Goal: Browse casually: Explore the website without a specific task or goal

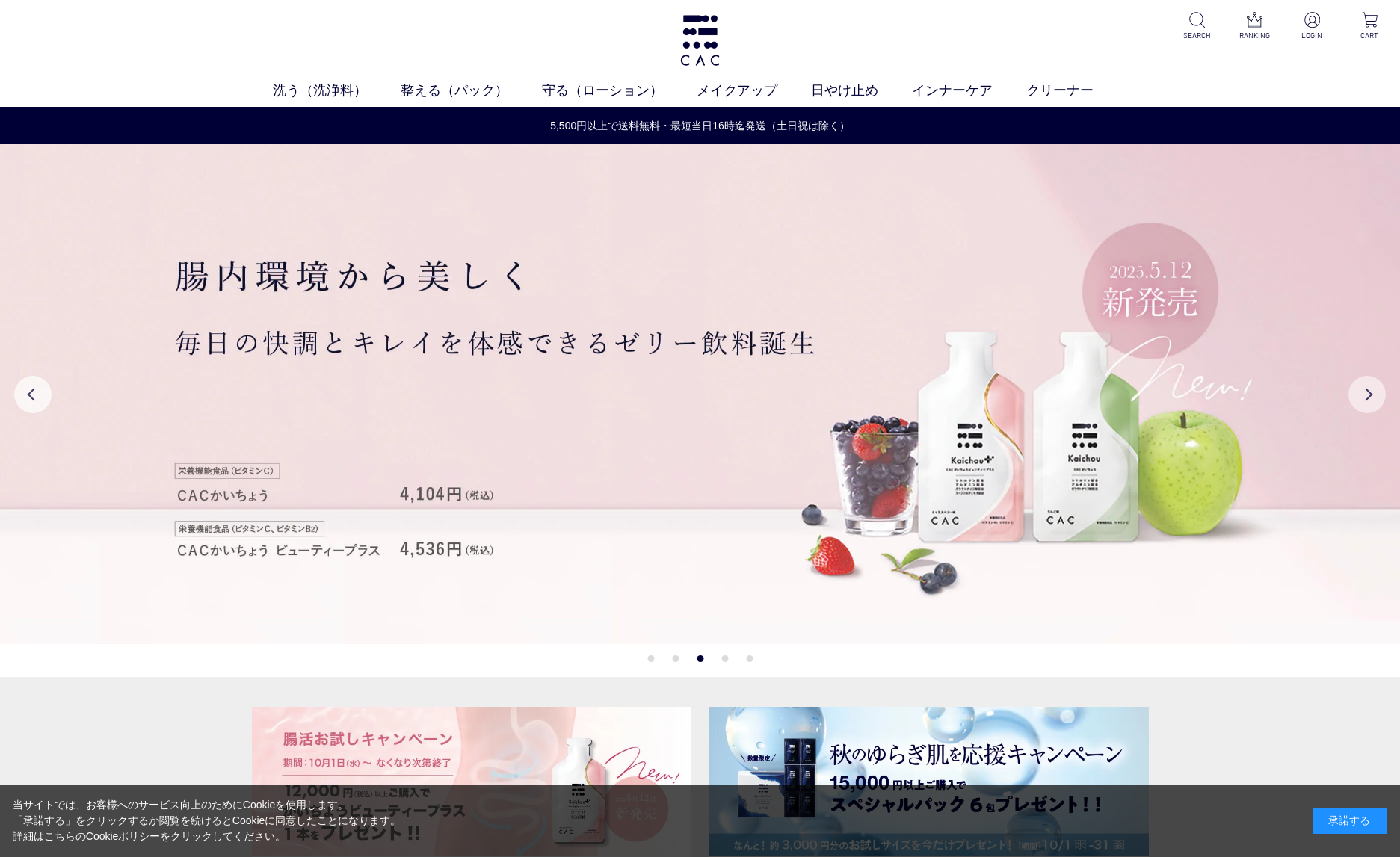
click at [1375, 396] on button "Next" at bounding box center [1367, 394] width 37 height 37
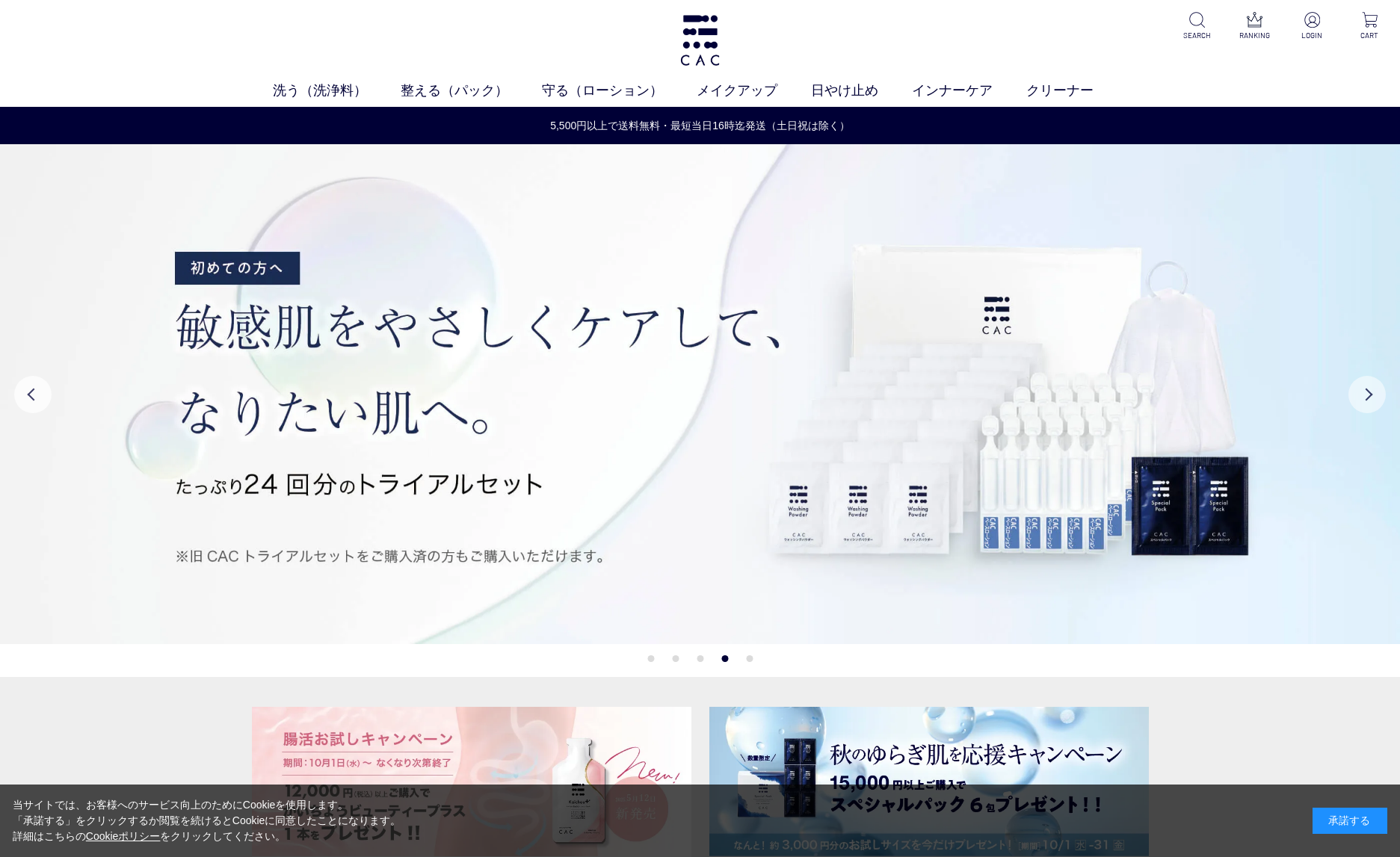
click at [1372, 392] on button "Next" at bounding box center [1367, 394] width 37 height 37
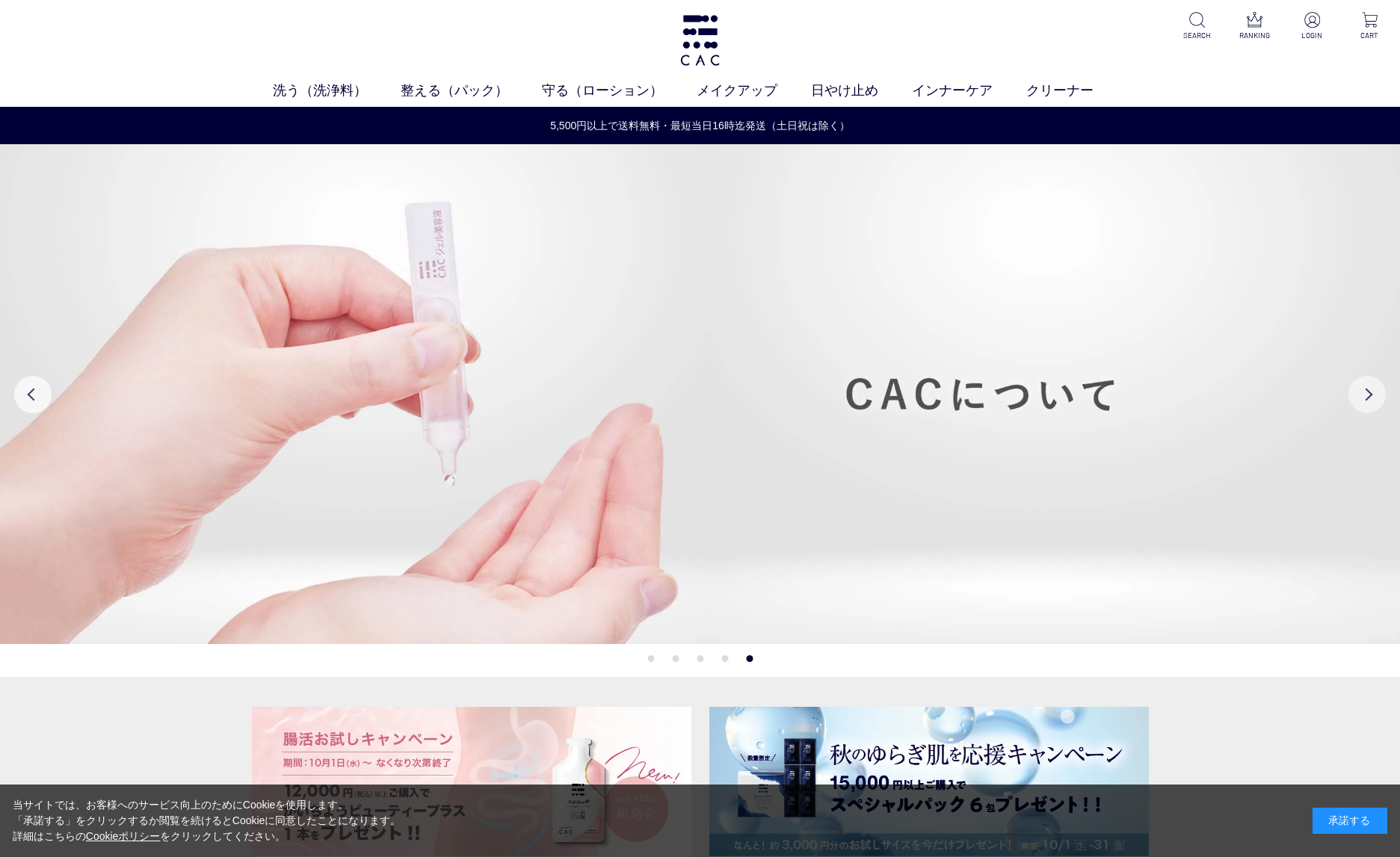
click at [1372, 392] on button "Next" at bounding box center [1367, 394] width 37 height 37
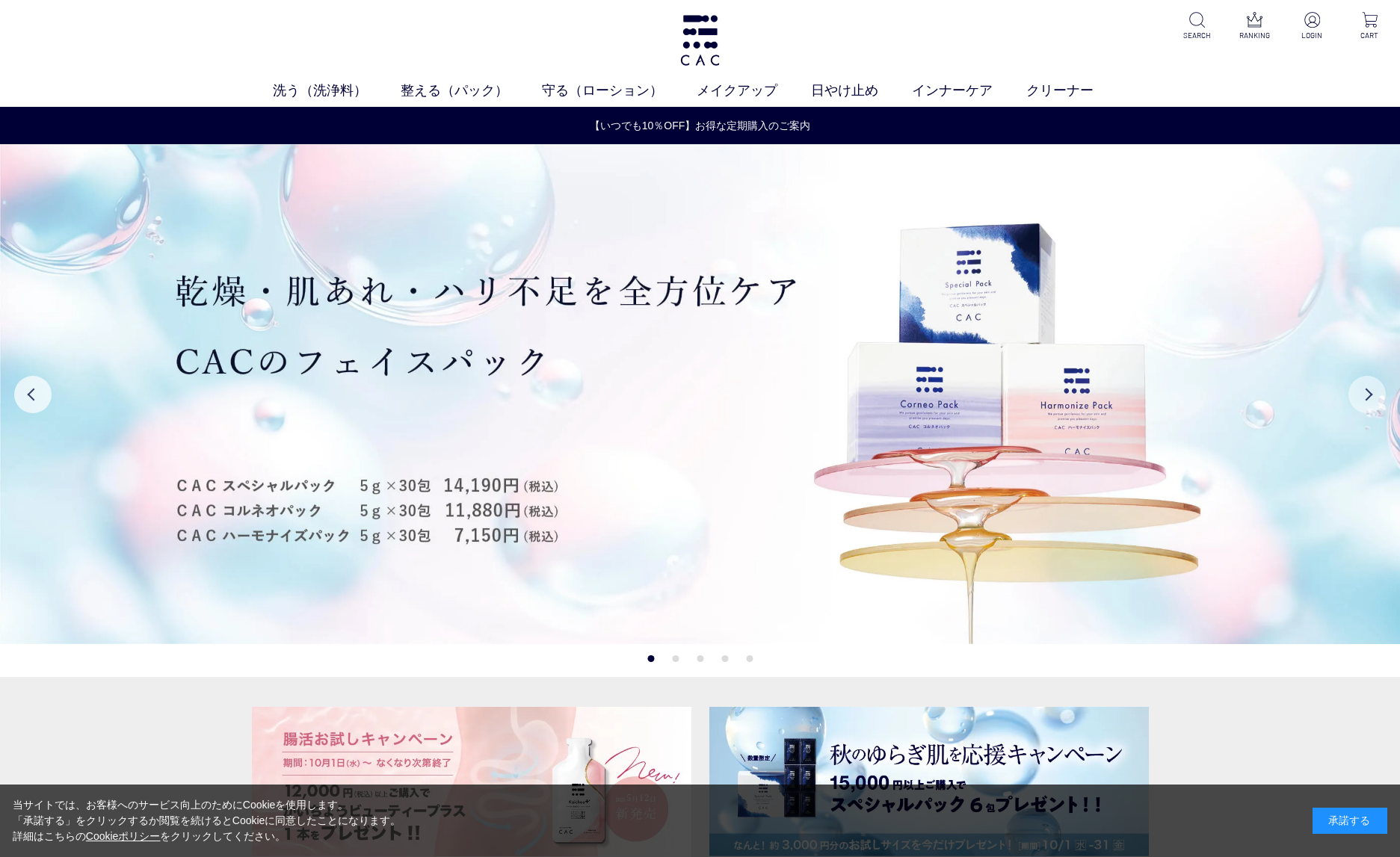
click at [1372, 392] on button "Next" at bounding box center [1367, 394] width 37 height 37
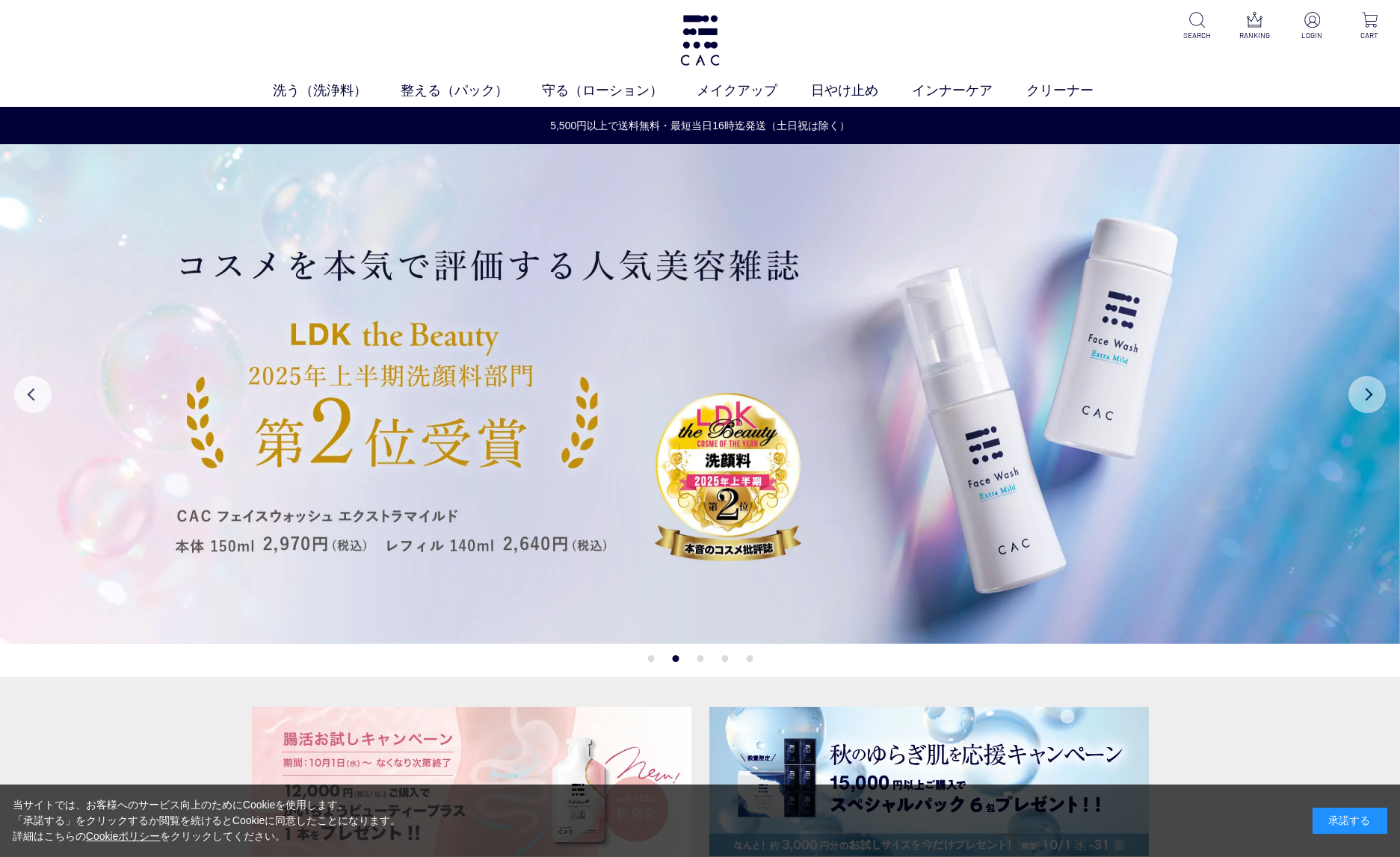
click at [1372, 393] on button "Next" at bounding box center [1367, 394] width 37 height 37
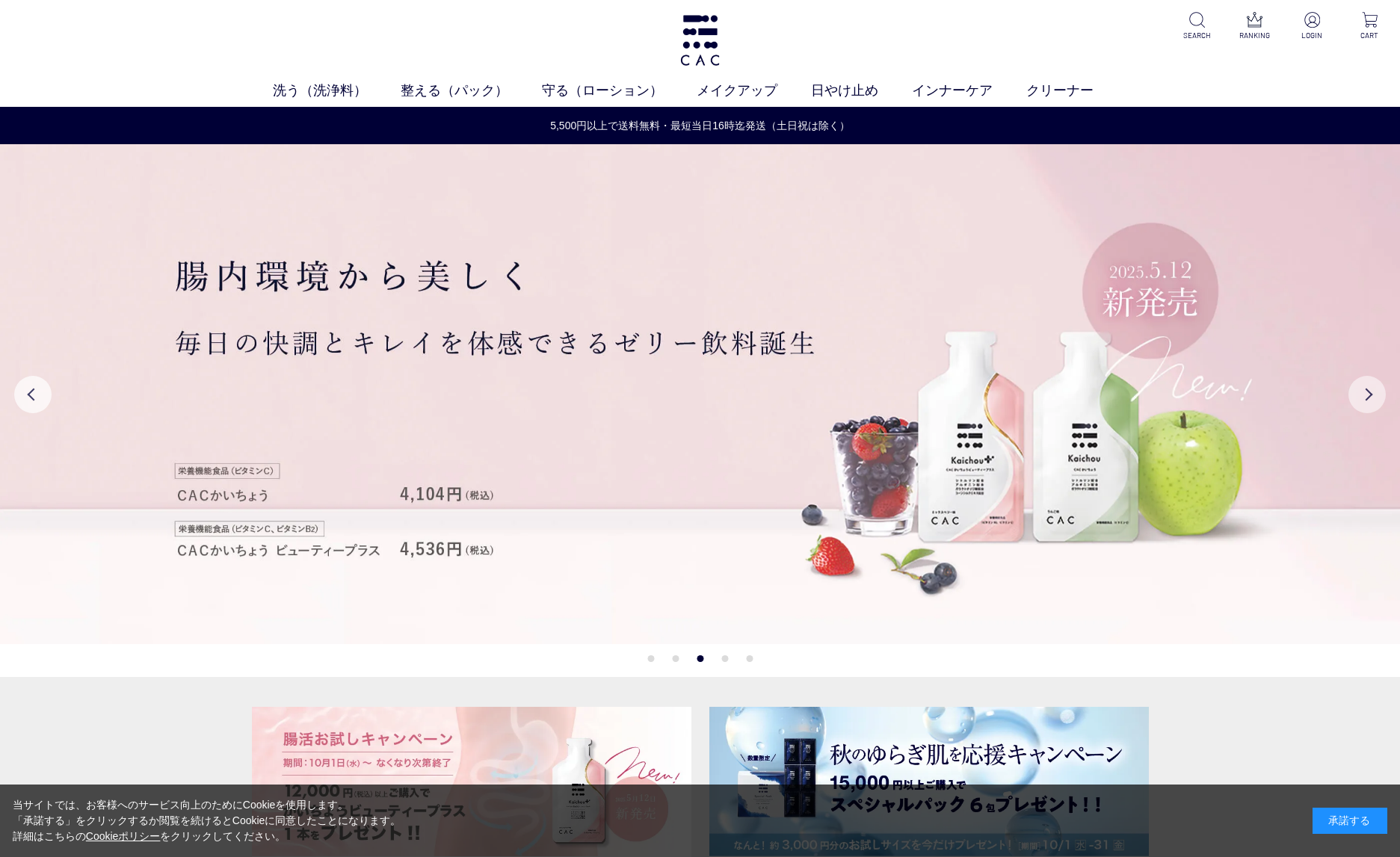
click at [1372, 393] on button "Next" at bounding box center [1367, 394] width 37 height 37
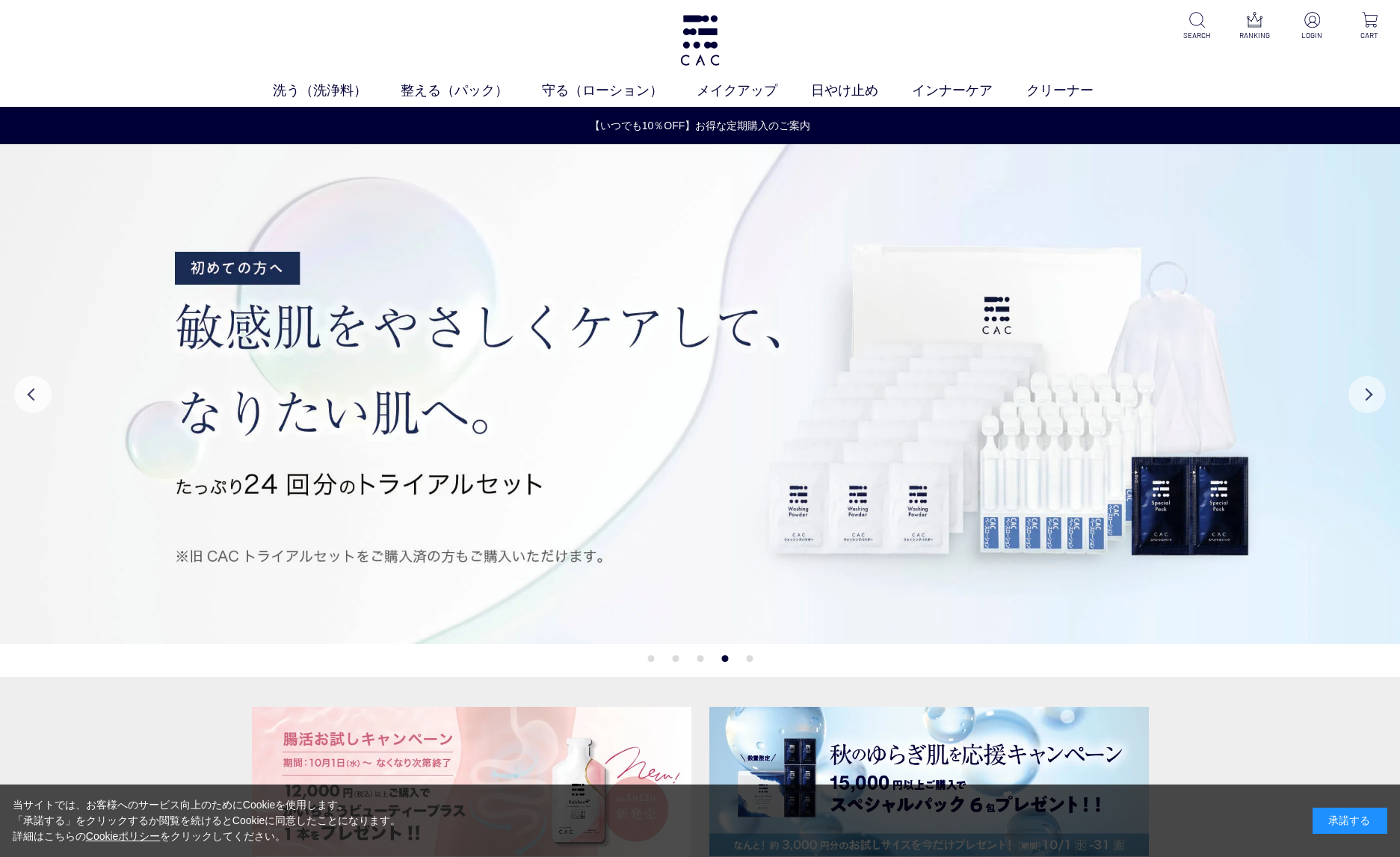
click at [1372, 393] on button "Next" at bounding box center [1367, 394] width 37 height 37
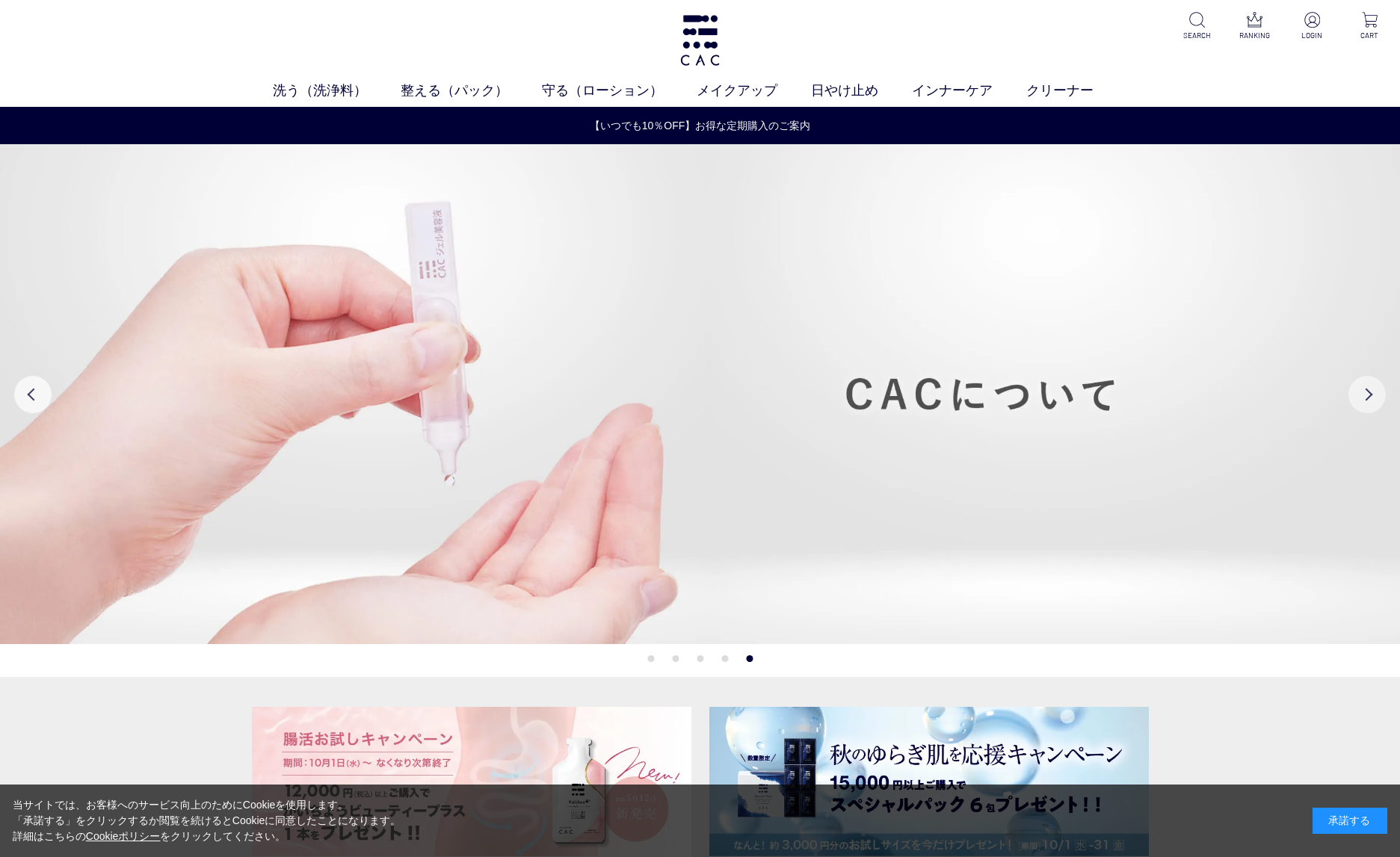
click at [1372, 393] on button "Next" at bounding box center [1367, 394] width 37 height 37
